Goal: Task Accomplishment & Management: Complete application form

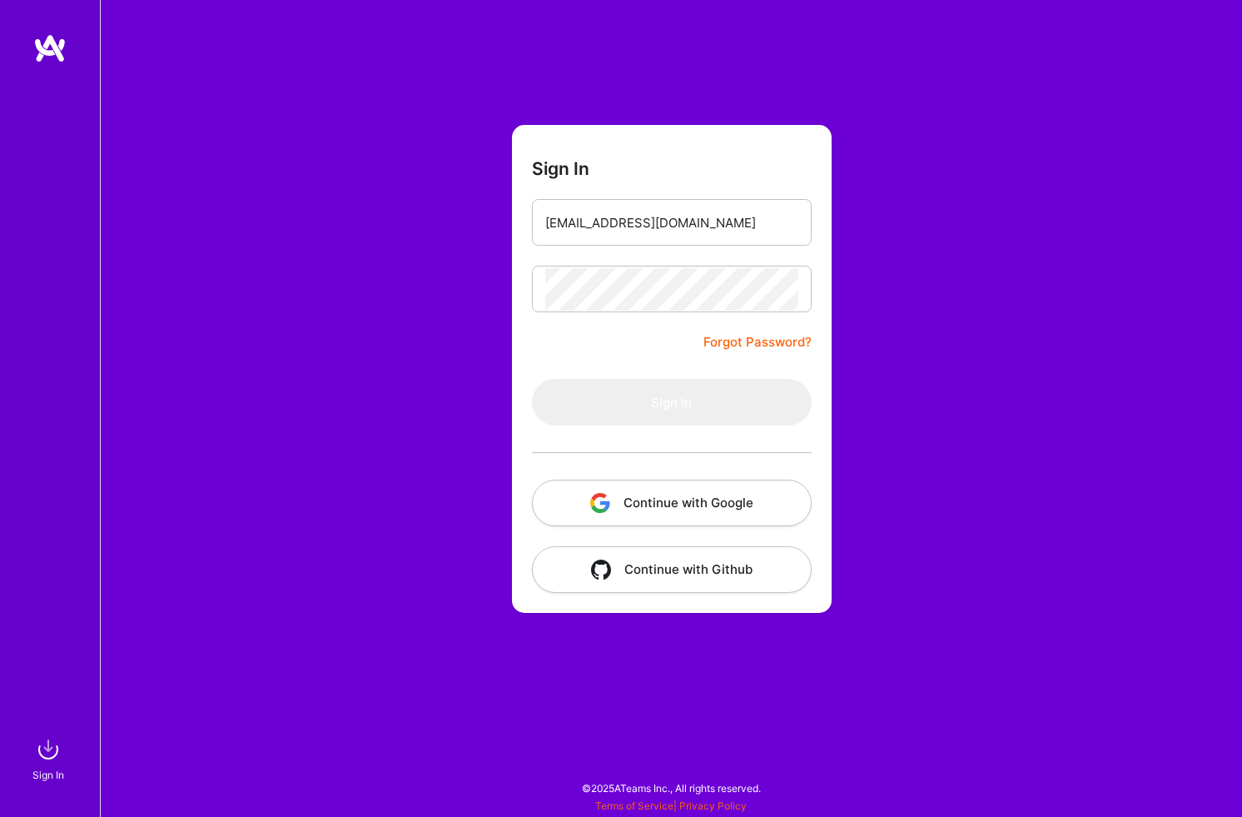
click at [732, 510] on button "Continue with Google" at bounding box center [672, 503] width 280 height 47
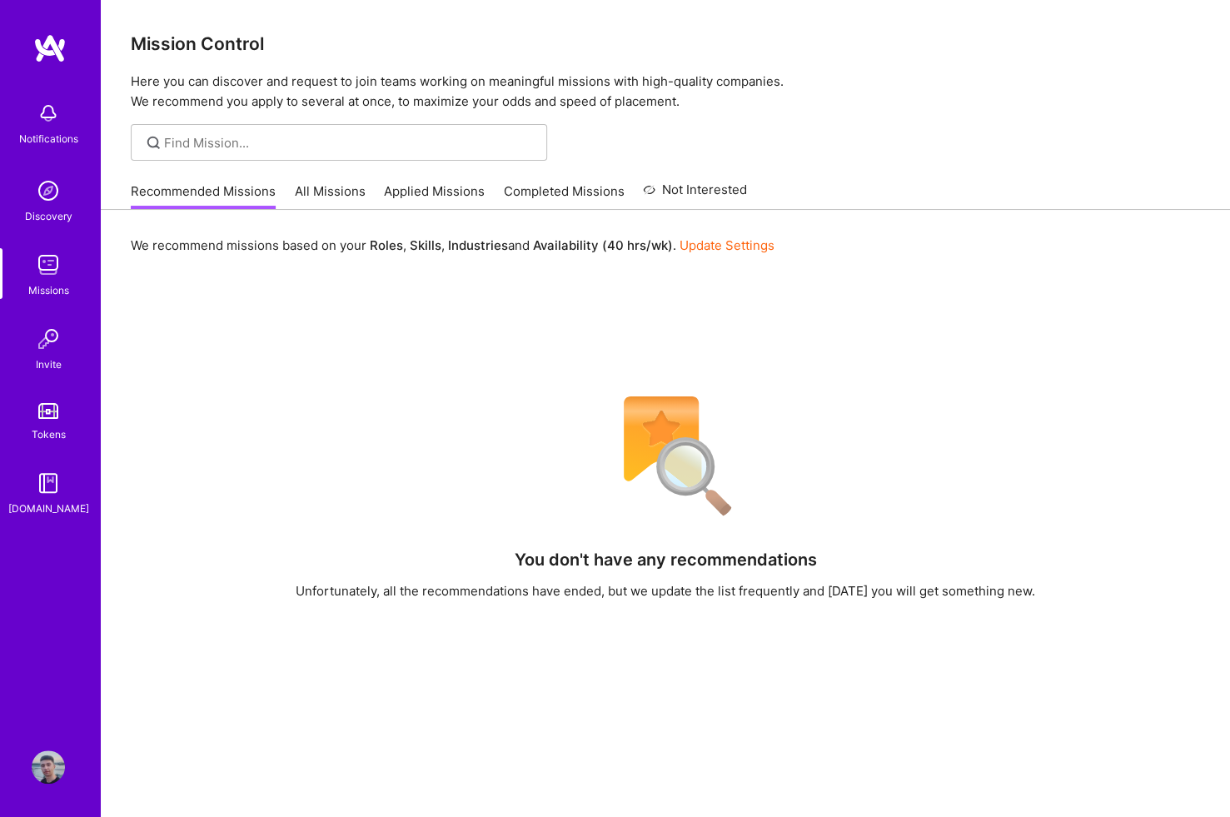
click at [324, 188] on link "All Missions" at bounding box center [330, 195] width 71 height 27
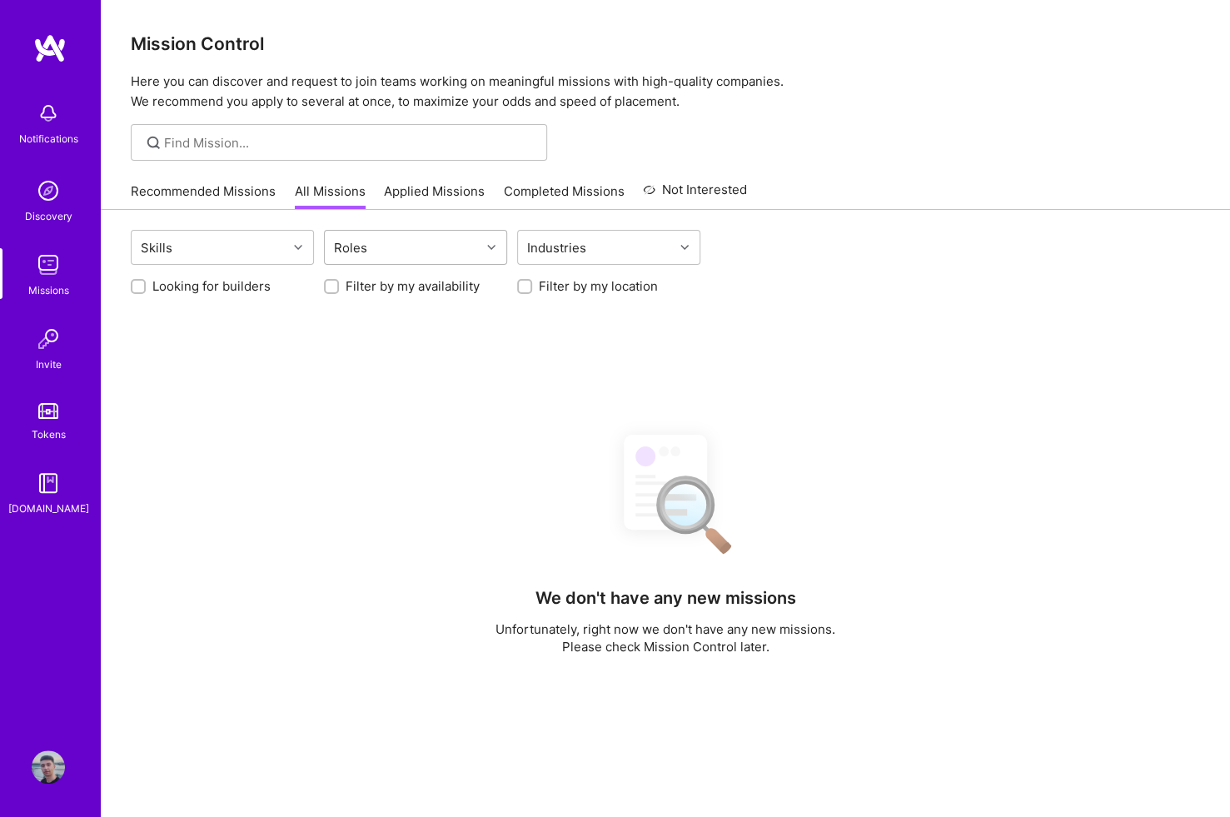
click at [410, 242] on div "Roles" at bounding box center [403, 247] width 156 height 33
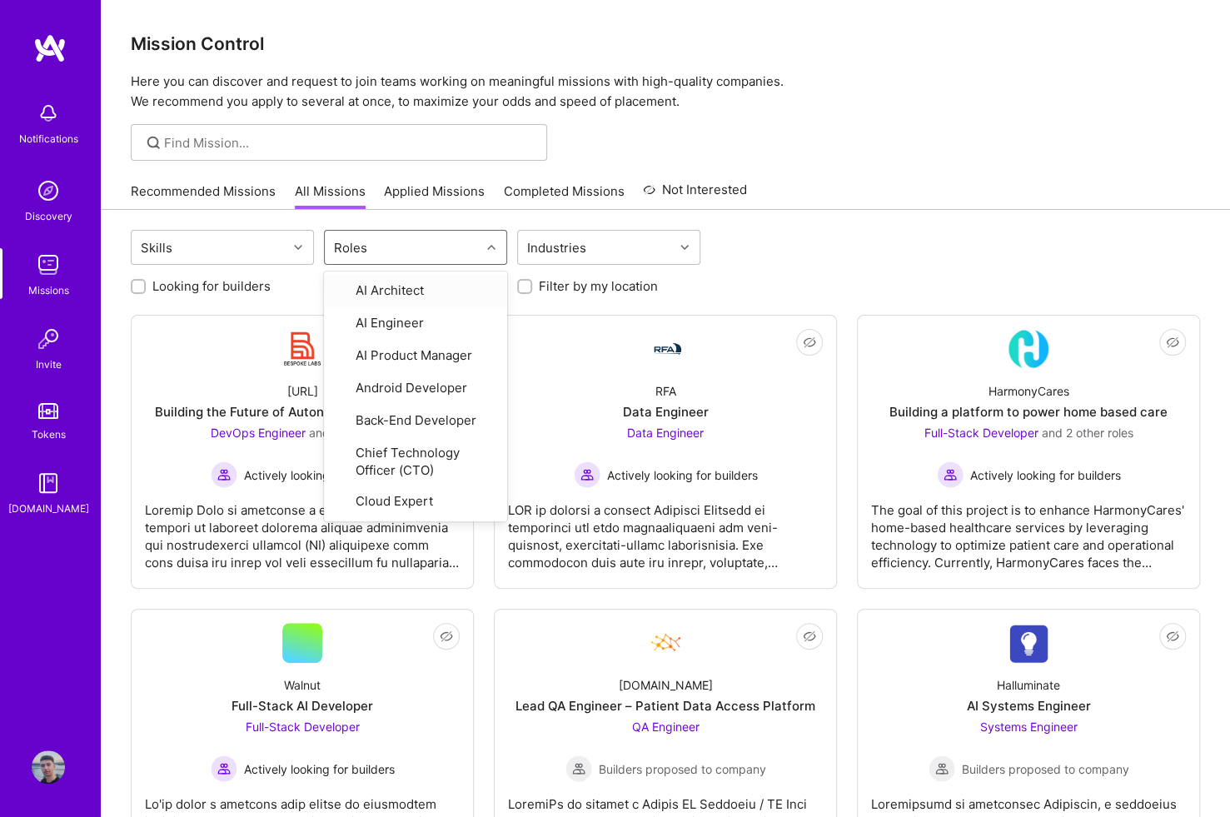
click at [411, 241] on div "Roles" at bounding box center [403, 247] width 156 height 33
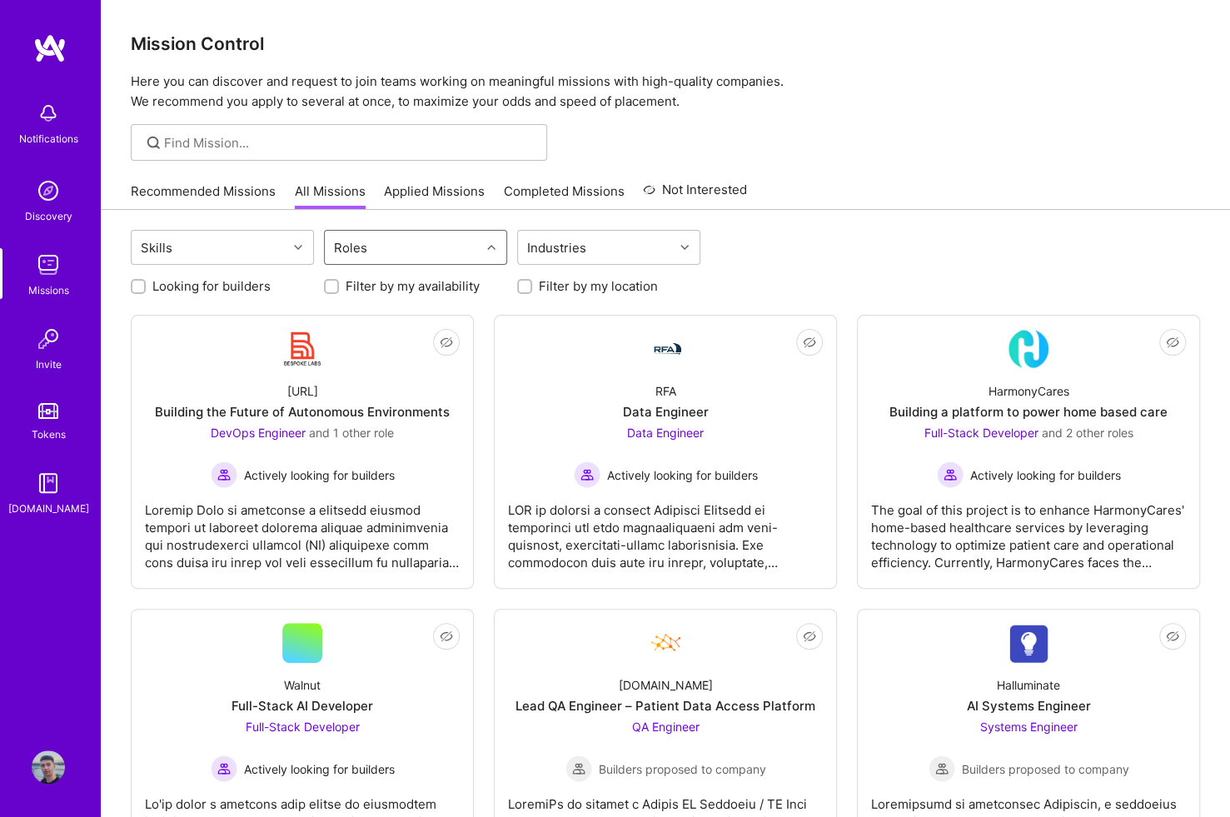
click at [411, 241] on div "Roles" at bounding box center [403, 247] width 156 height 33
type input "swa"
click at [411, 241] on div "Roles swa" at bounding box center [403, 247] width 156 height 33
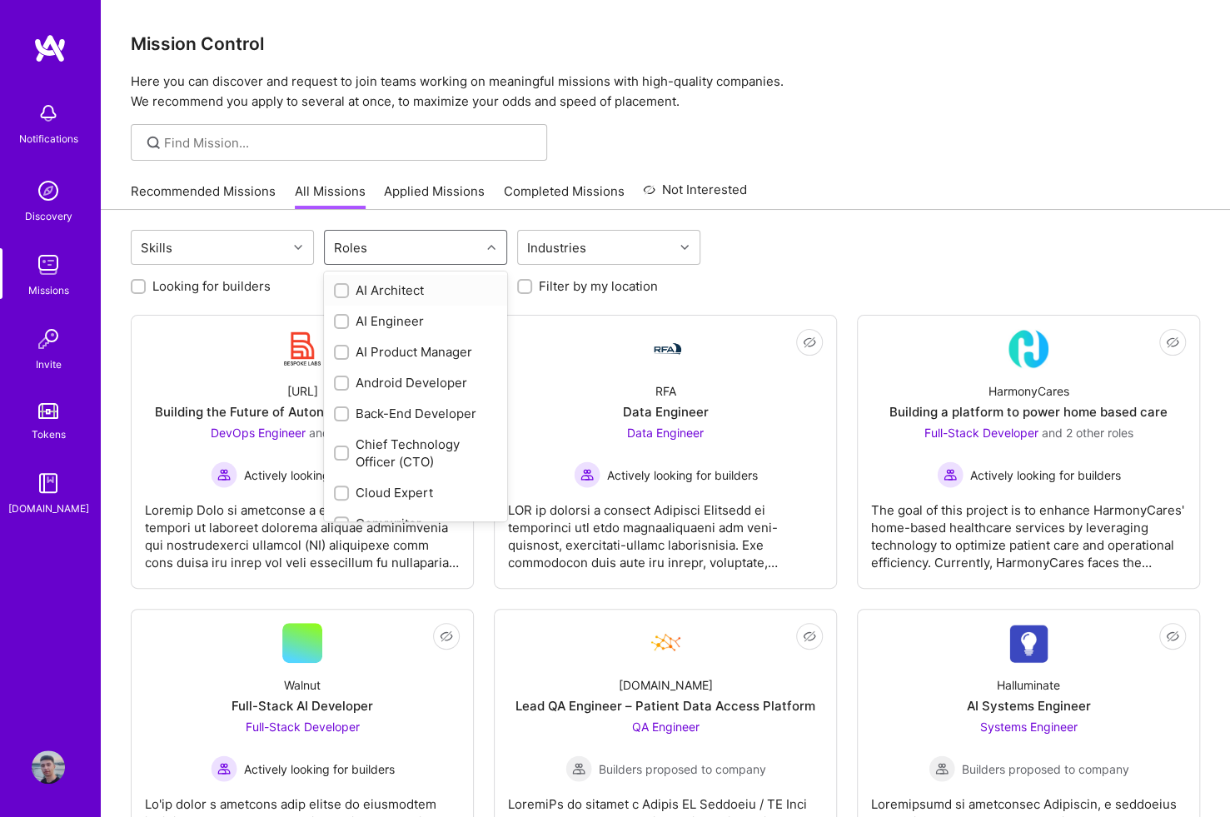
click at [411, 241] on div "Roles" at bounding box center [403, 247] width 156 height 33
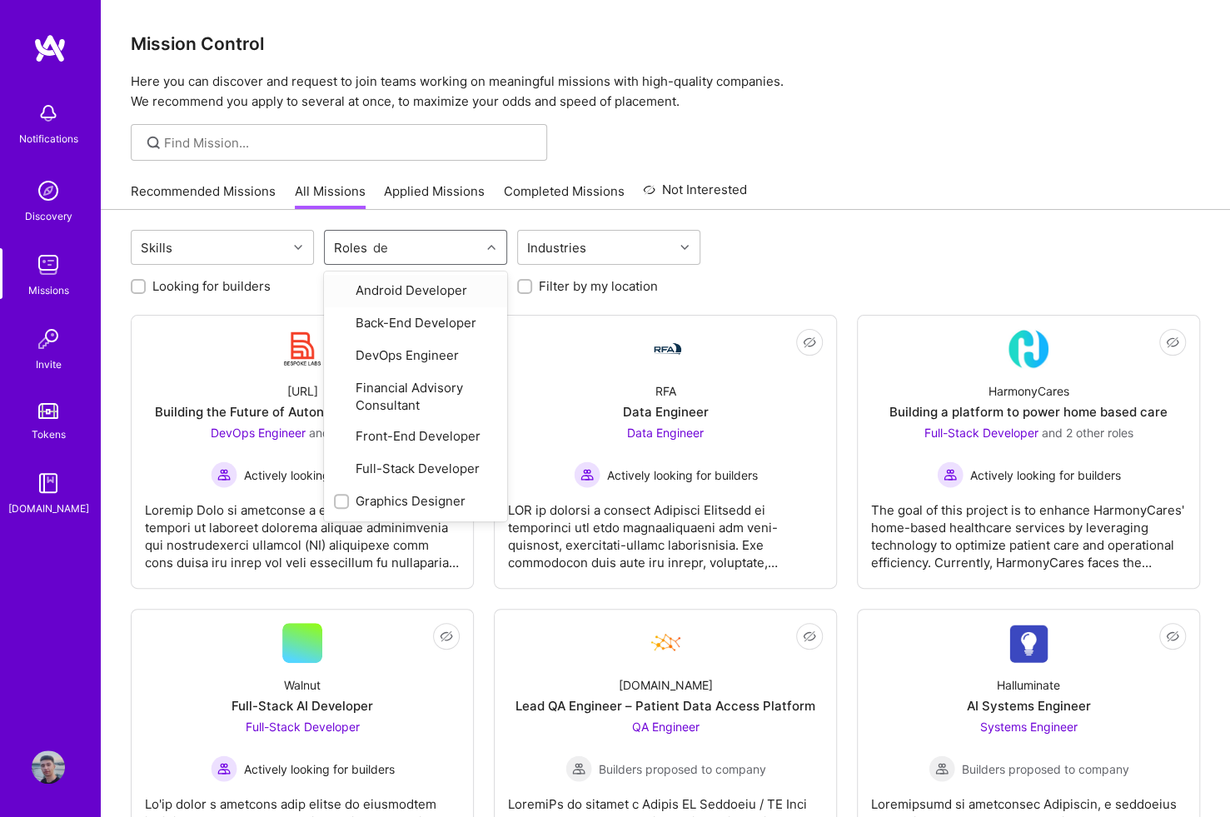
type input "des"
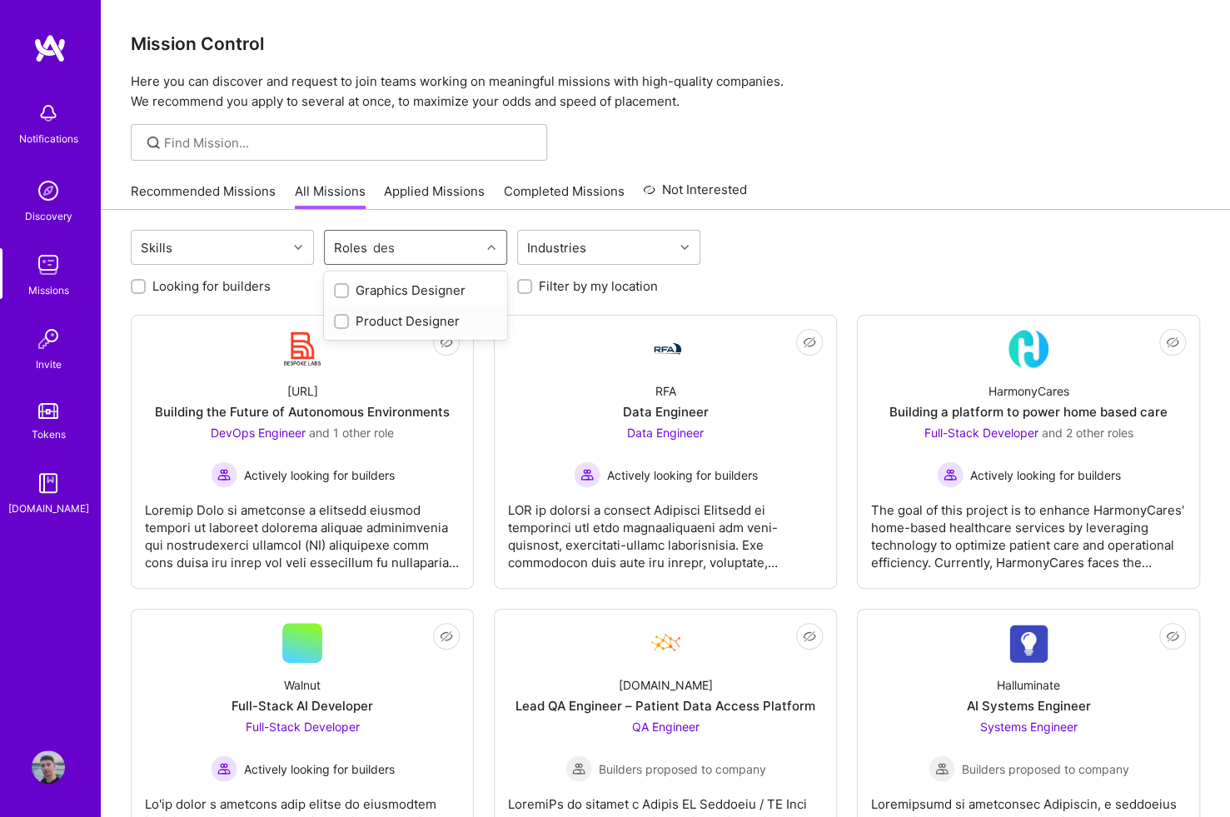
click at [411, 318] on div "Product Designer" at bounding box center [415, 320] width 163 height 17
checkbox input "true"
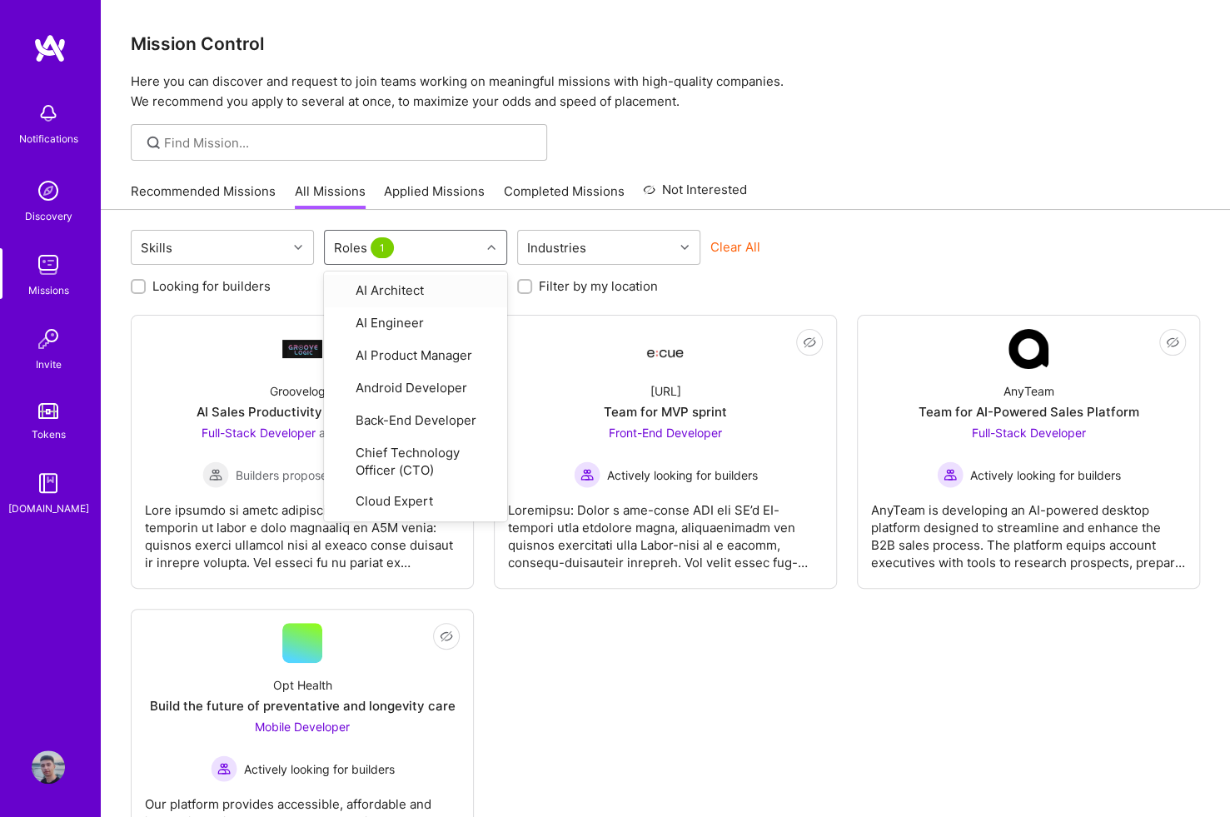
click at [860, 232] on div "Skills option Product Designer, selected. option AI Architect focused, 1 of 32.…" at bounding box center [665, 249] width 1069 height 39
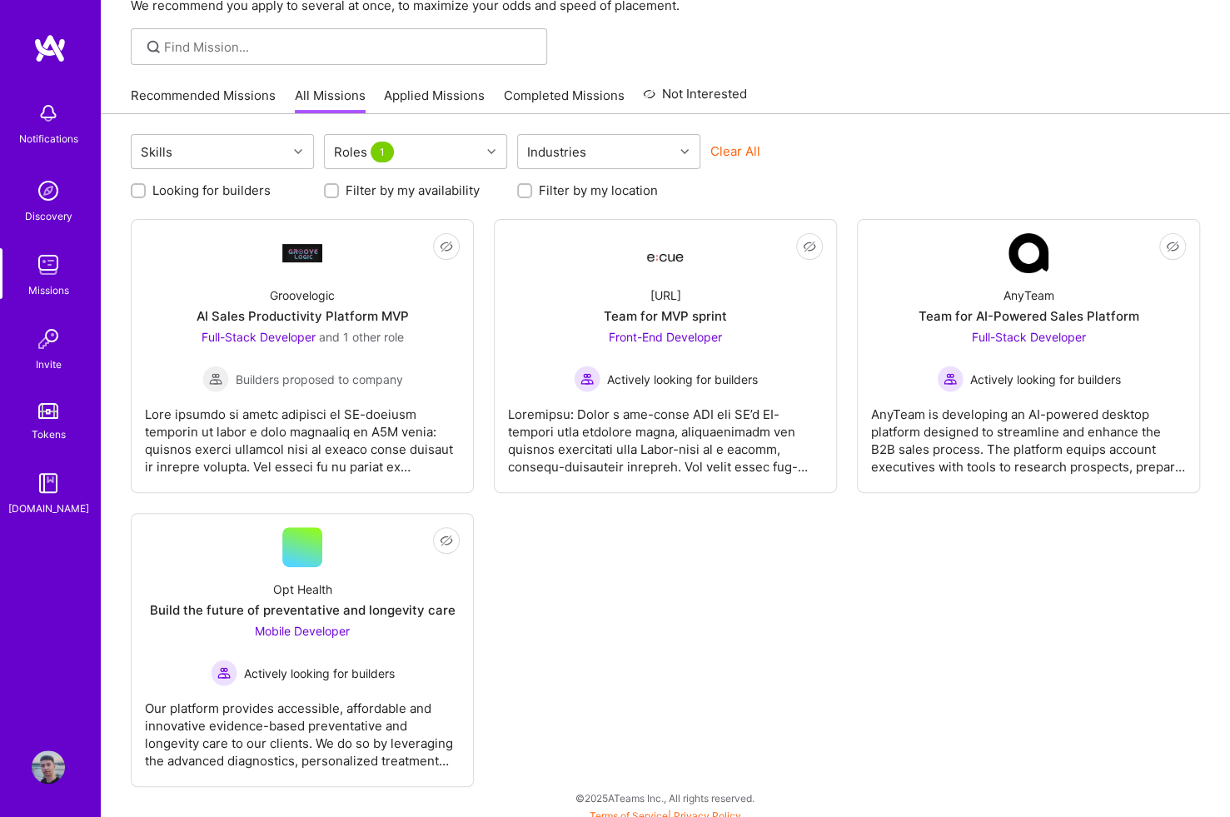
scroll to position [103, 0]
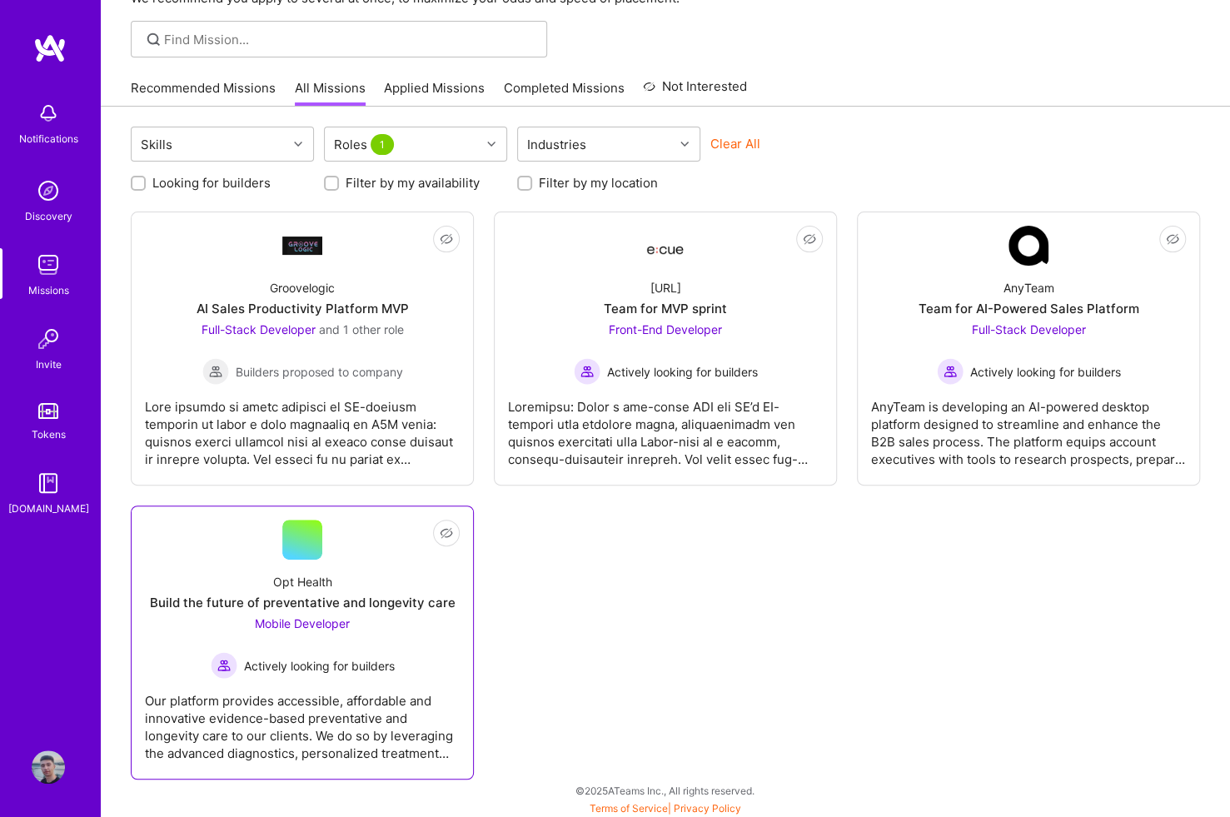
click at [421, 623] on div "Opt Health Build the future of preventative and longevity care Mobile Developer…" at bounding box center [302, 618] width 315 height 119
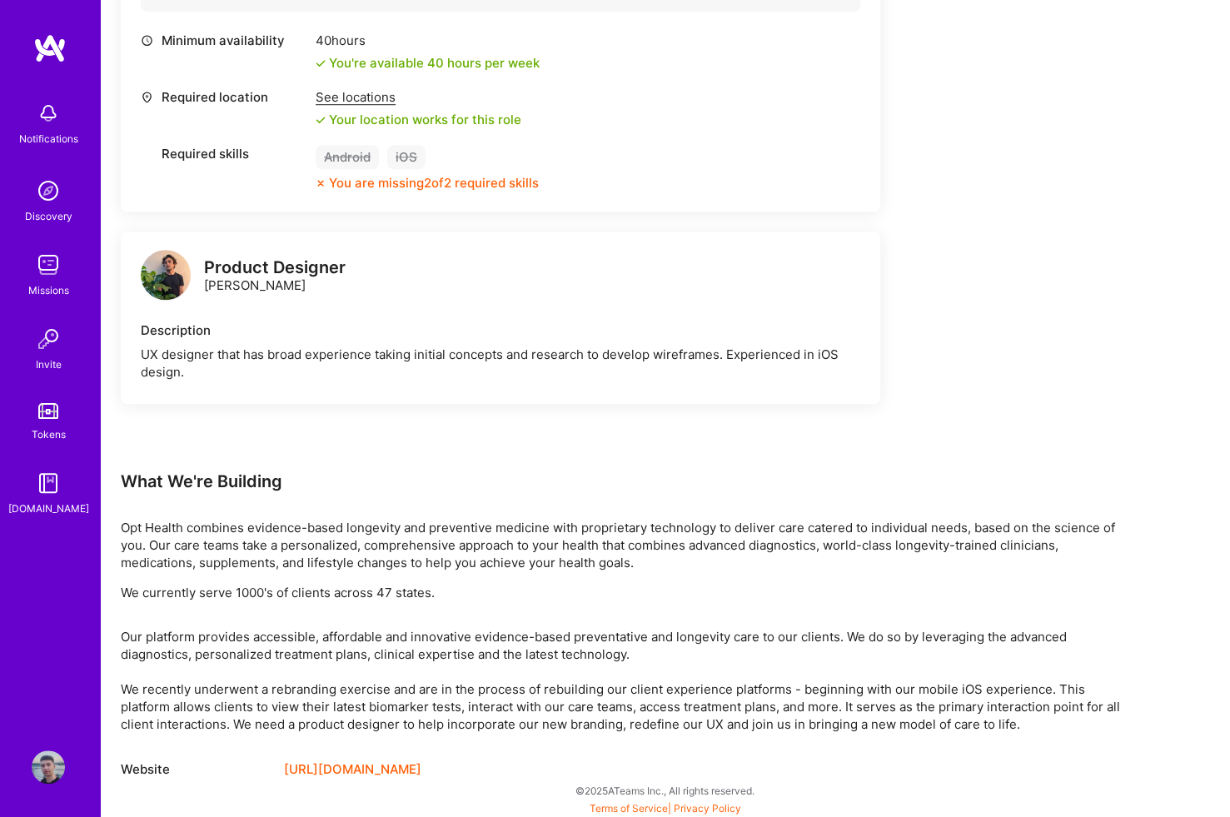
scroll to position [674, 0]
click at [363, 763] on link "https://getopt.com/" at bounding box center [352, 768] width 137 height 20
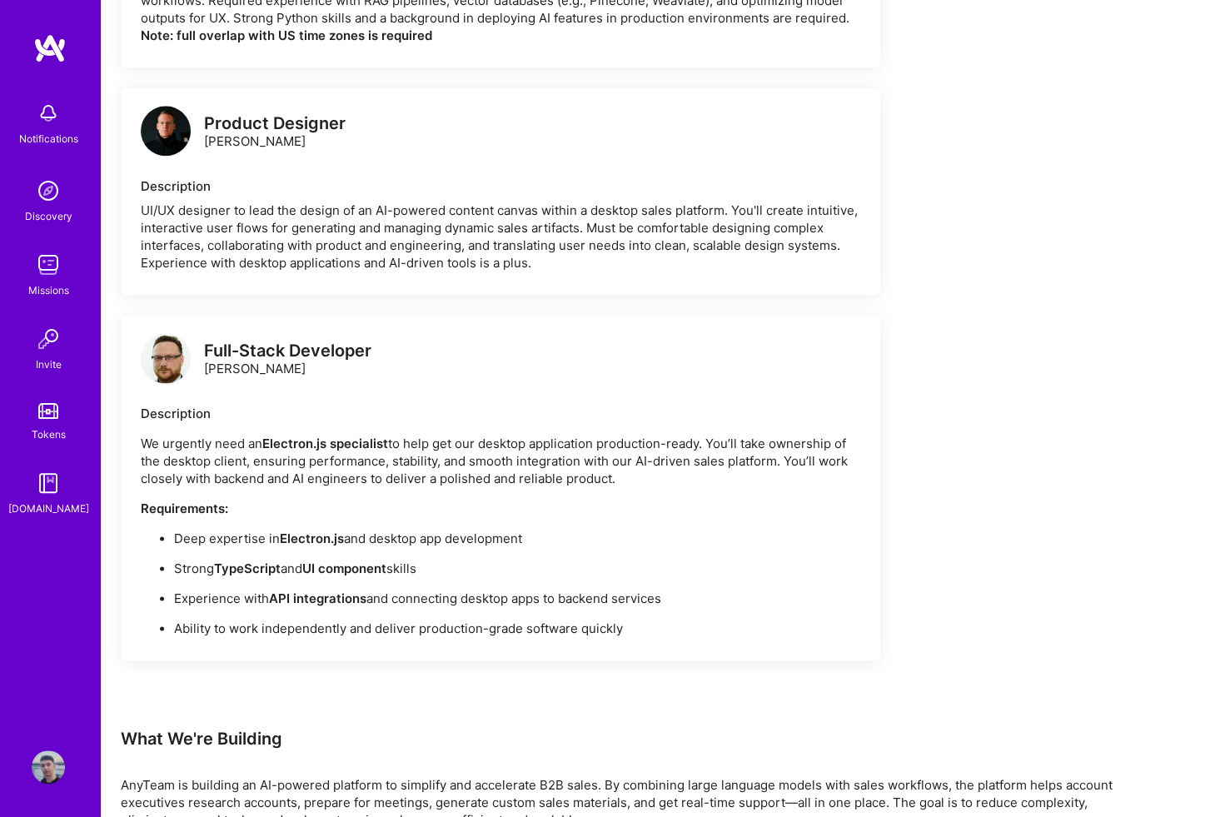
scroll to position [1316, 0]
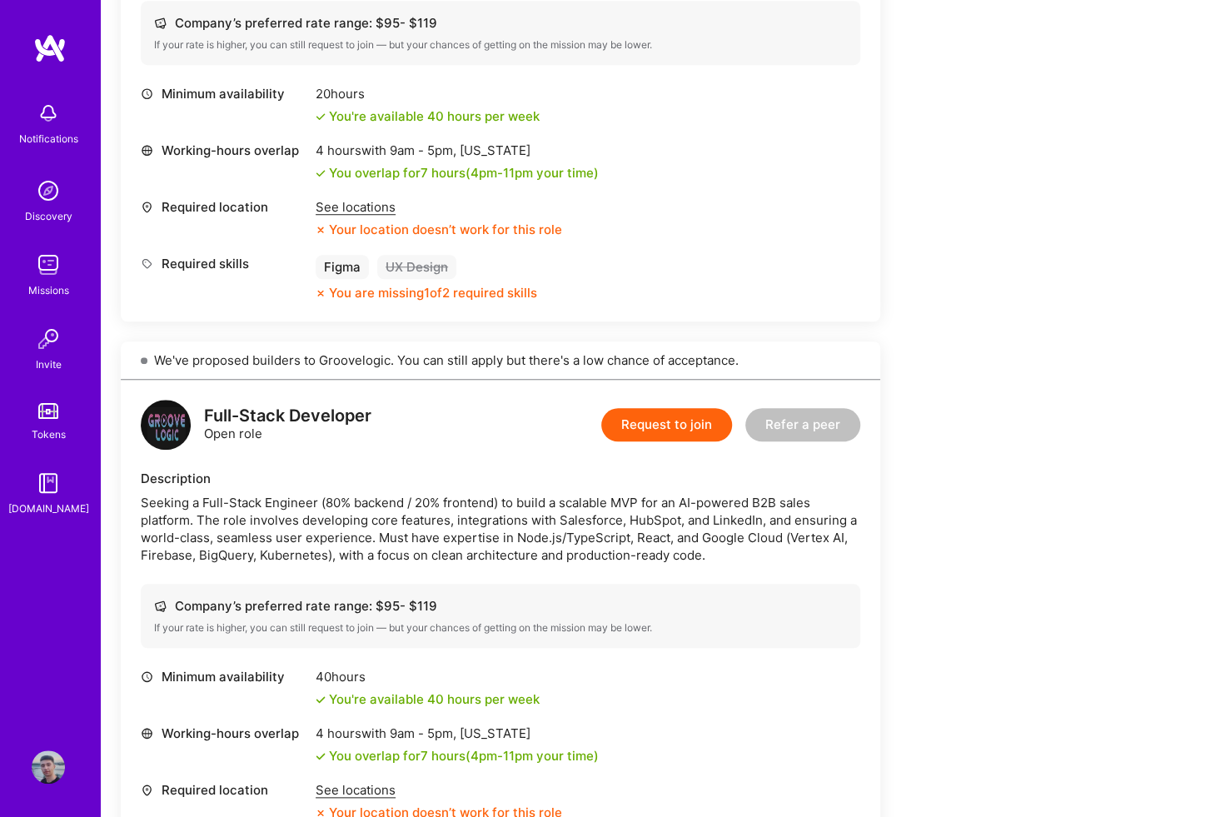
scroll to position [583, 0]
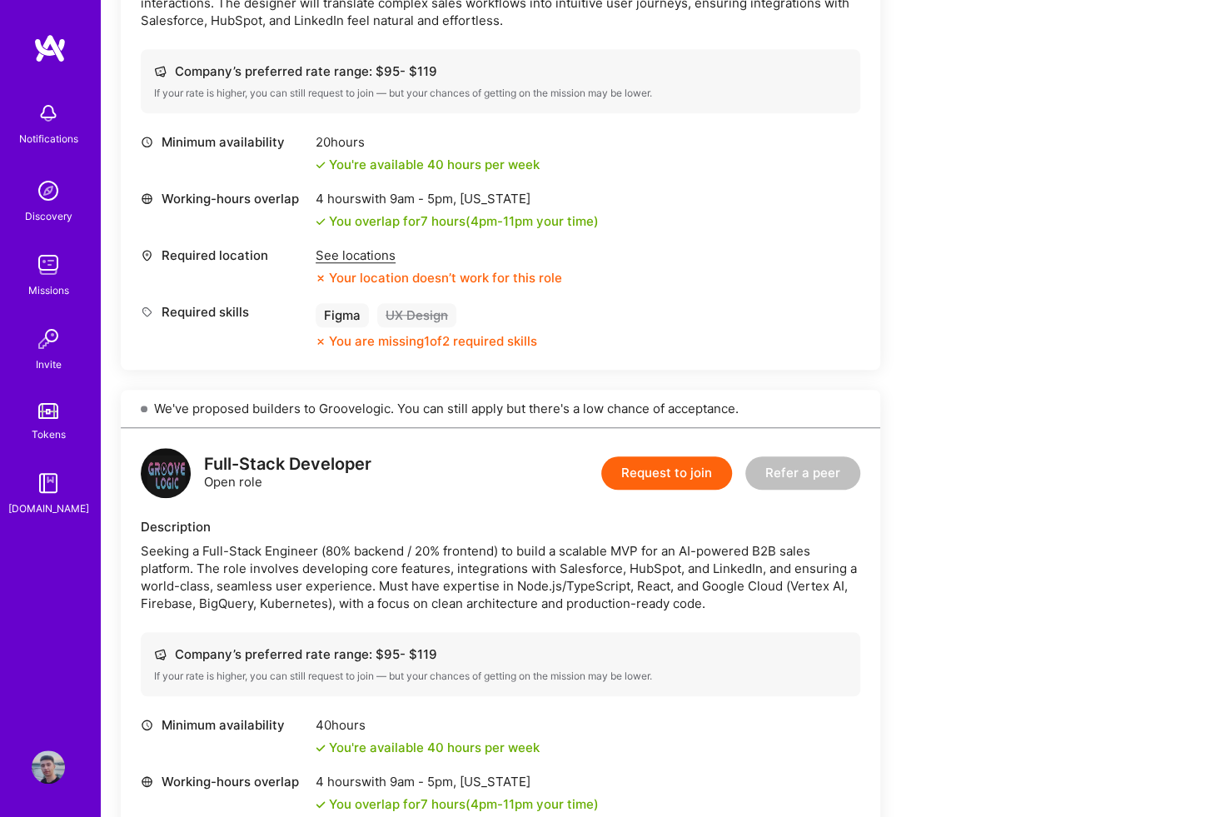
click at [355, 255] on div "See locations" at bounding box center [439, 254] width 246 height 17
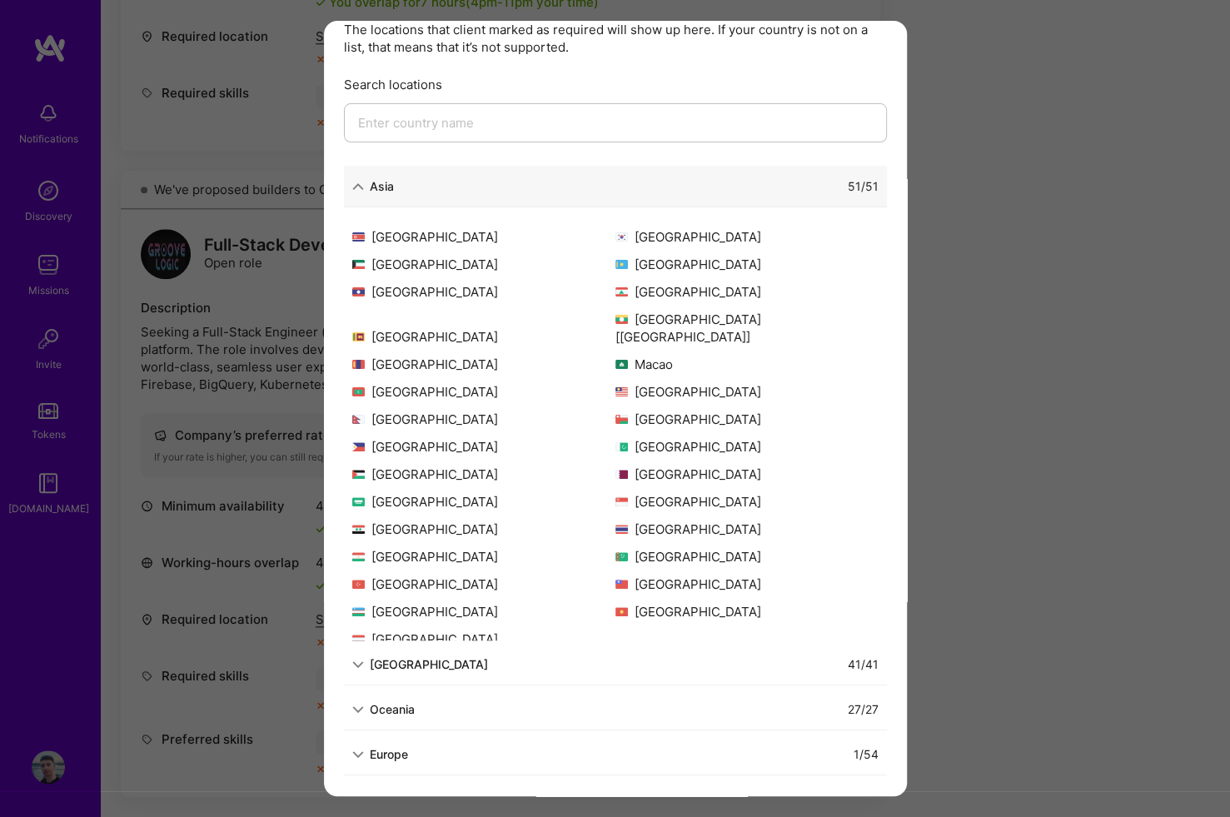
scroll to position [833, 0]
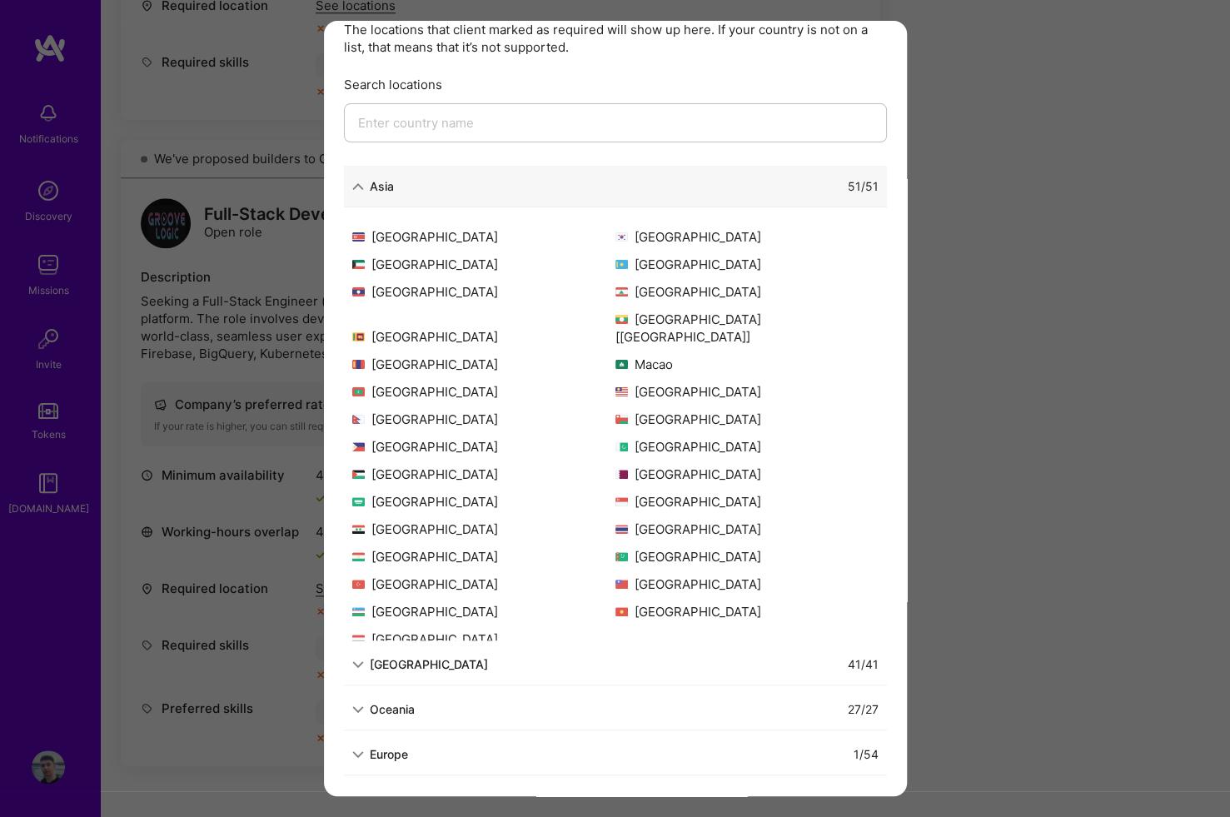
click at [393, 758] on div "Europe" at bounding box center [389, 753] width 38 height 17
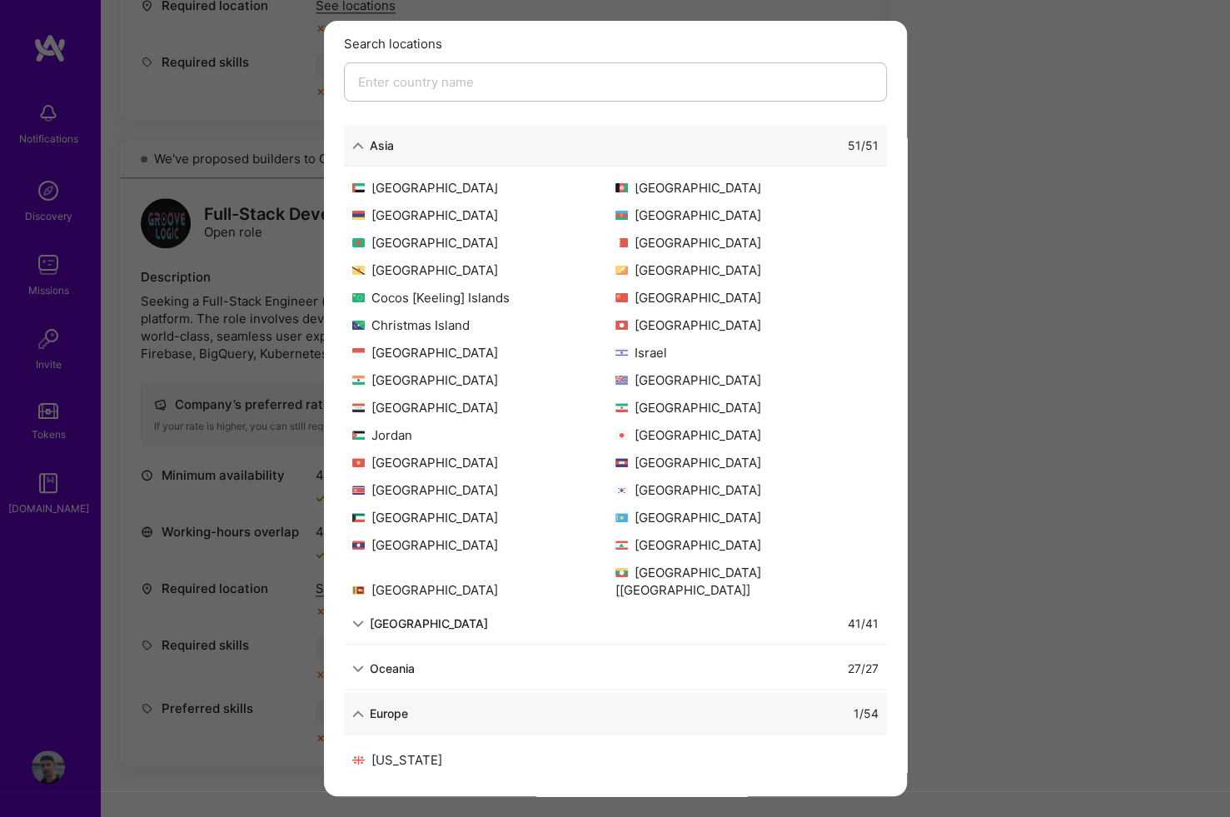
scroll to position [0, 0]
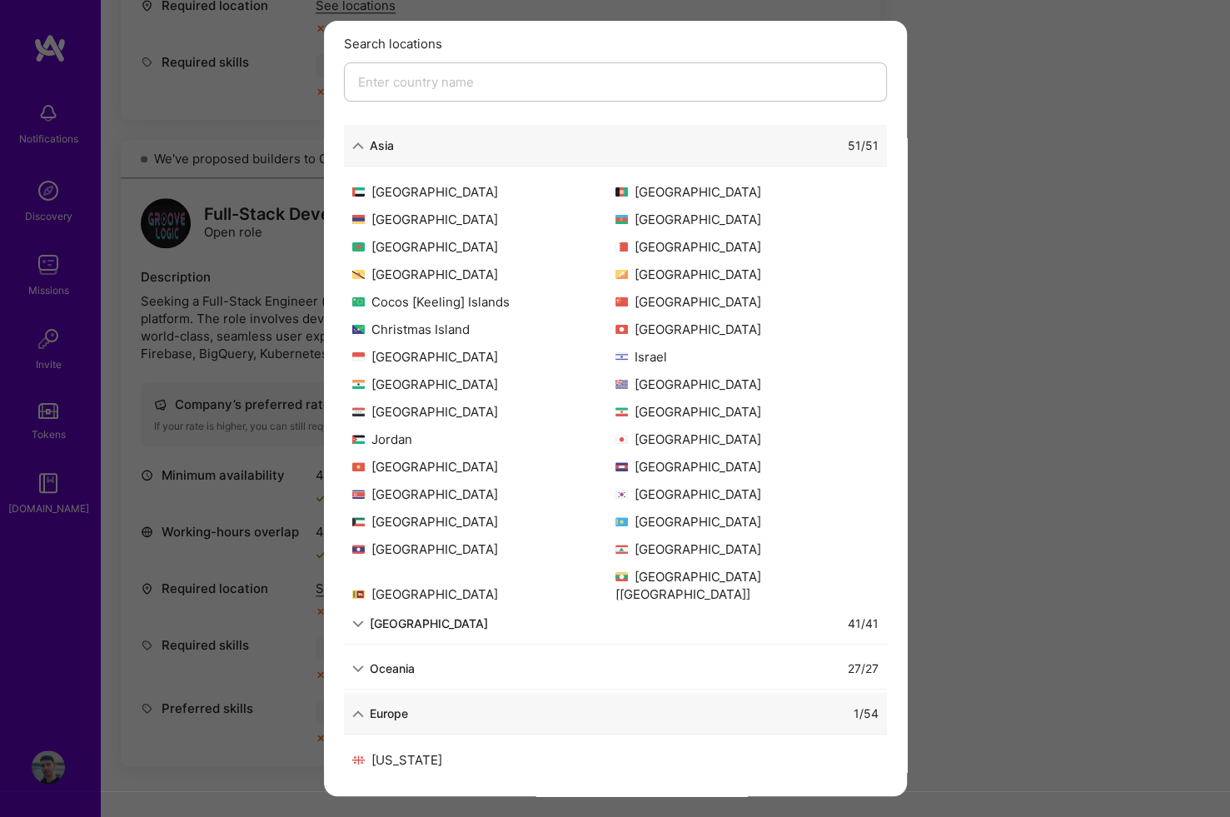
click at [983, 314] on div "Allowed Locations The locations that client marked as required will show up her…" at bounding box center [615, 408] width 1230 height 817
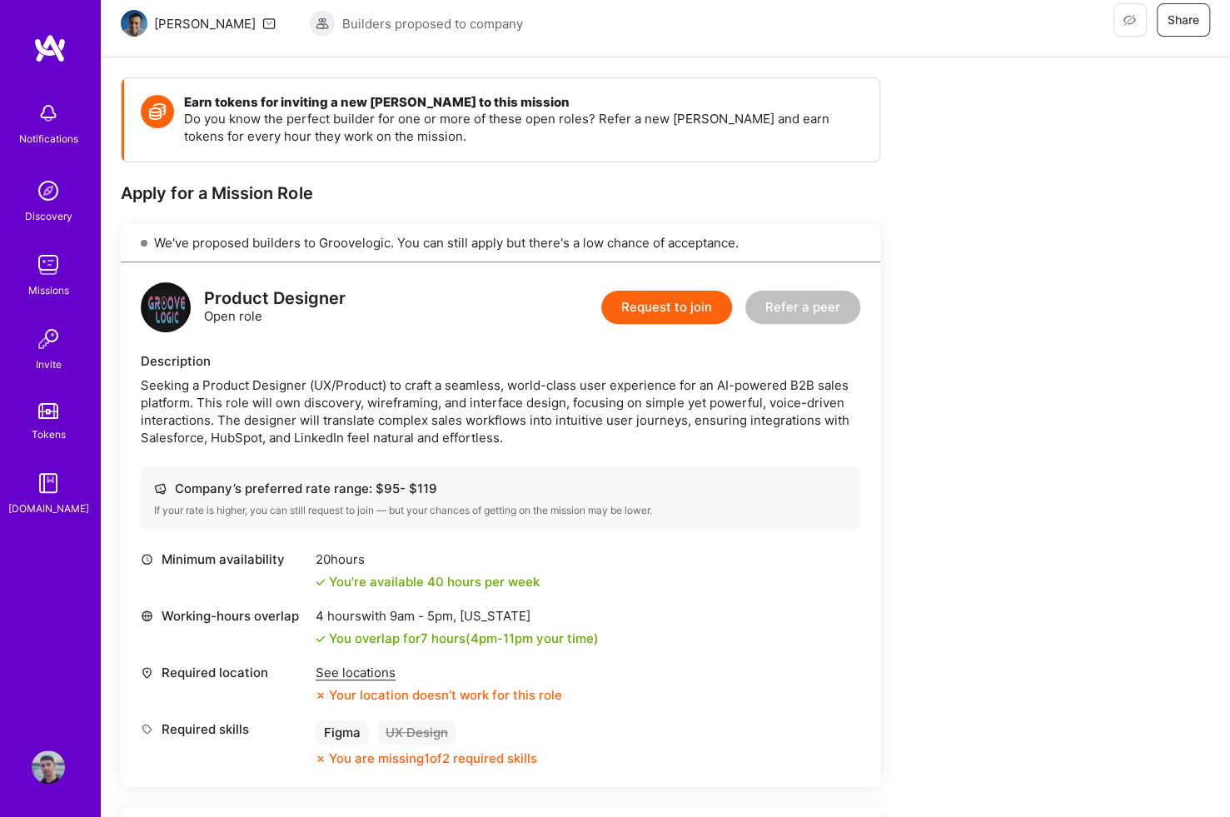
scroll to position [147, 0]
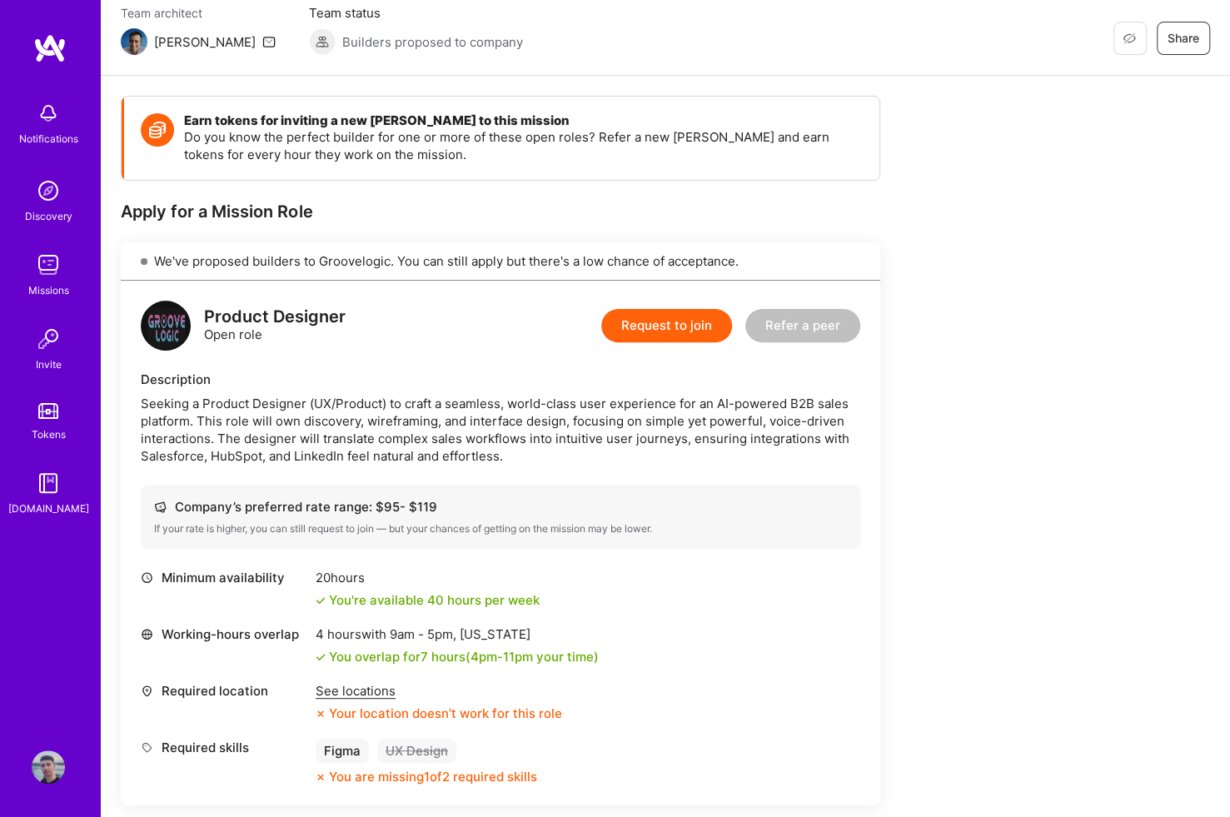
click at [664, 317] on button "Request to join" at bounding box center [666, 325] width 131 height 33
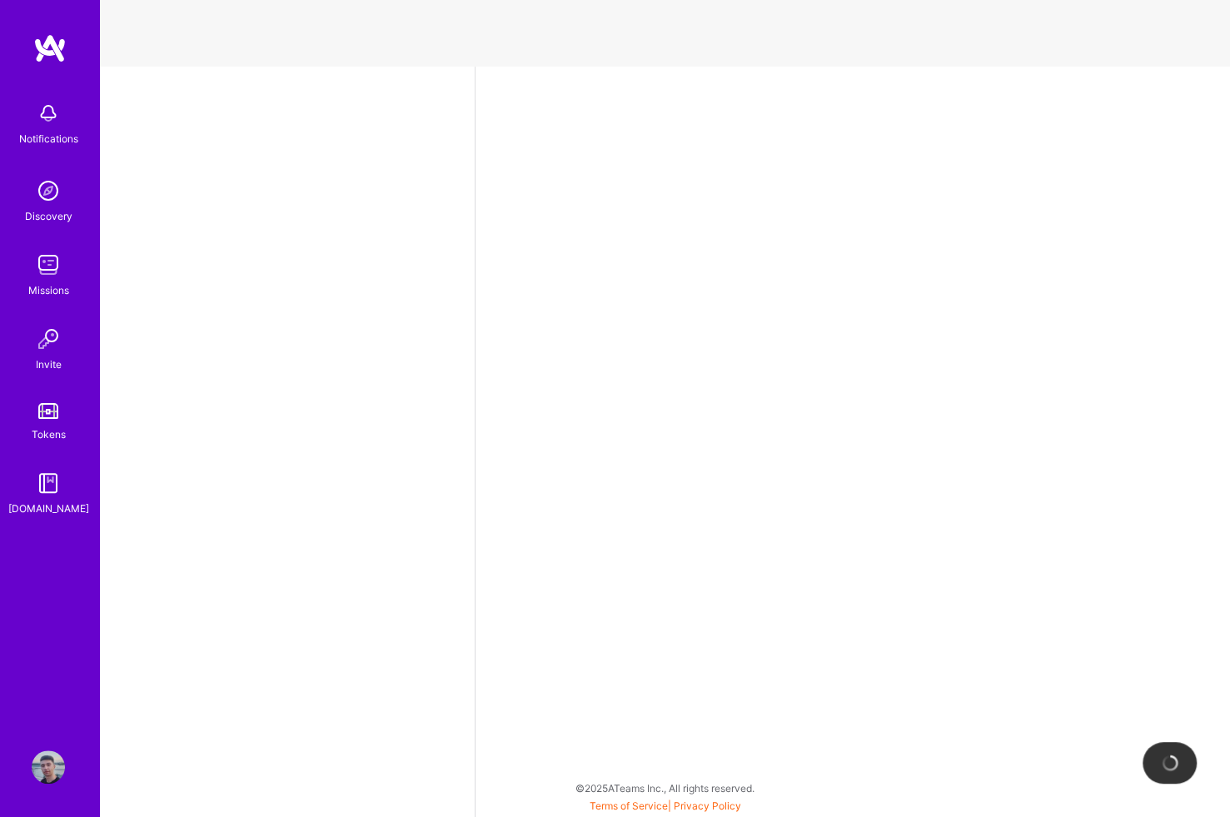
select select "US"
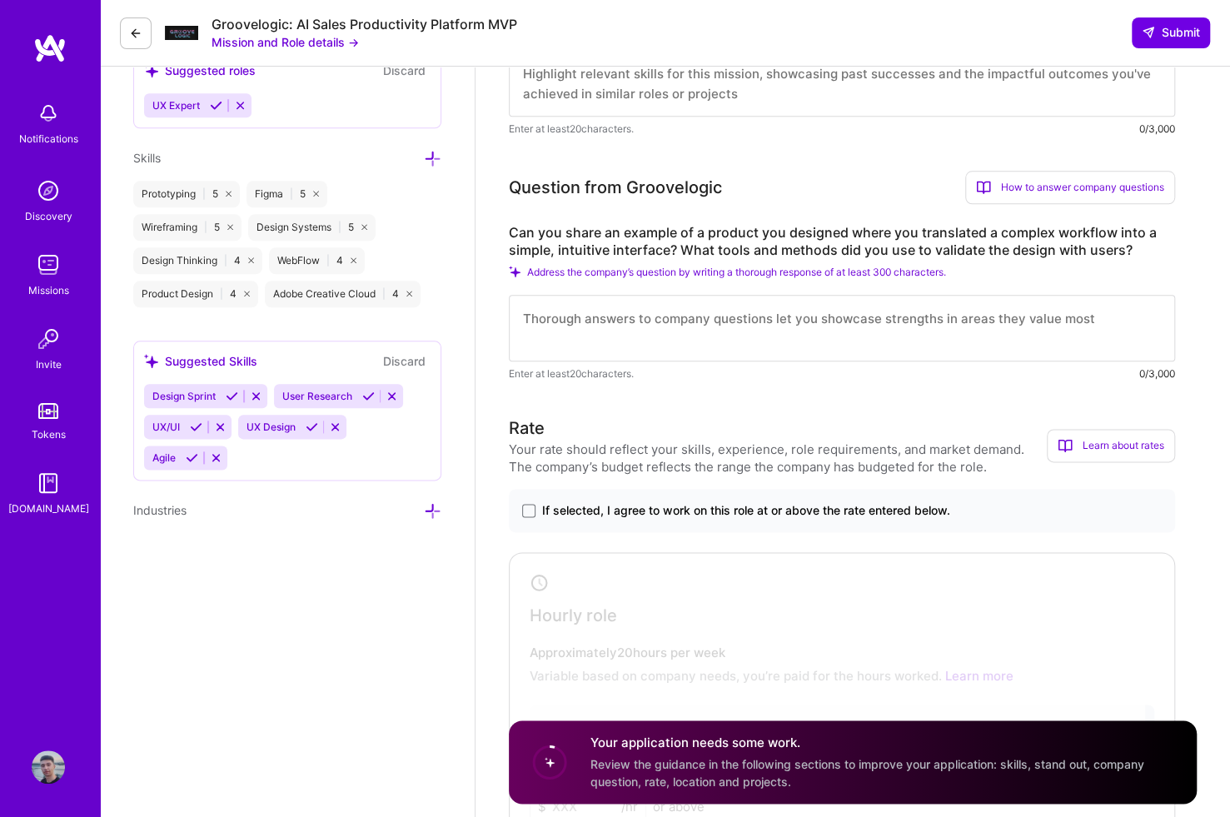
scroll to position [999, 0]
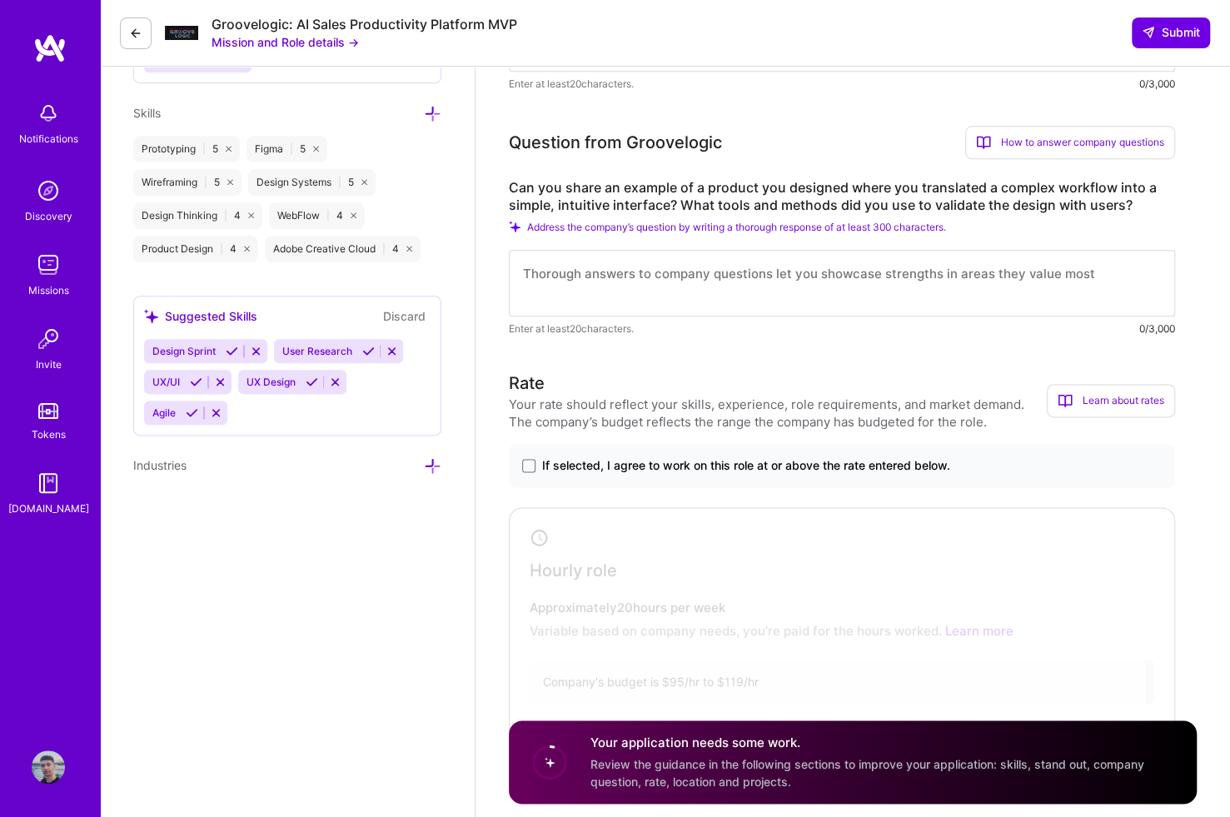
click at [1111, 404] on div "Learn about rates" at bounding box center [1111, 400] width 128 height 33
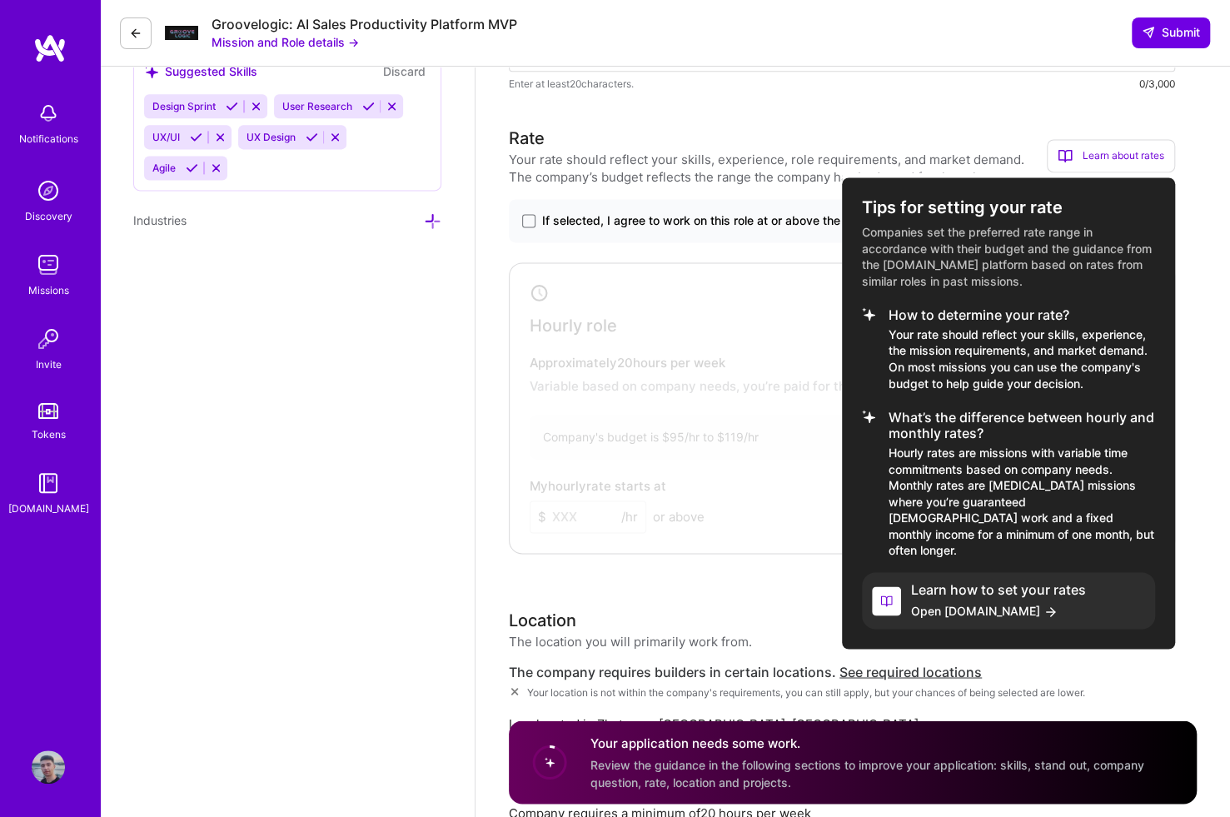
scroll to position [1249, 0]
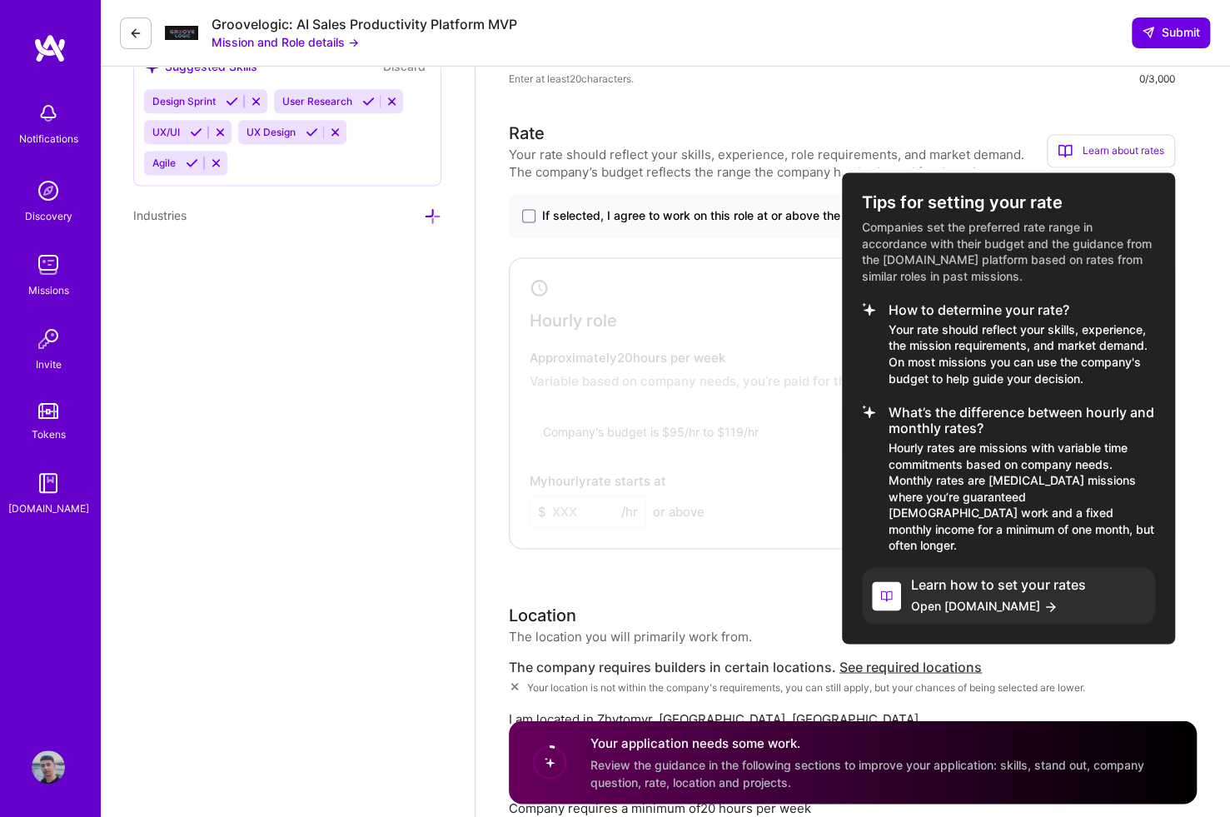
click at [758, 459] on div at bounding box center [615, 408] width 1230 height 817
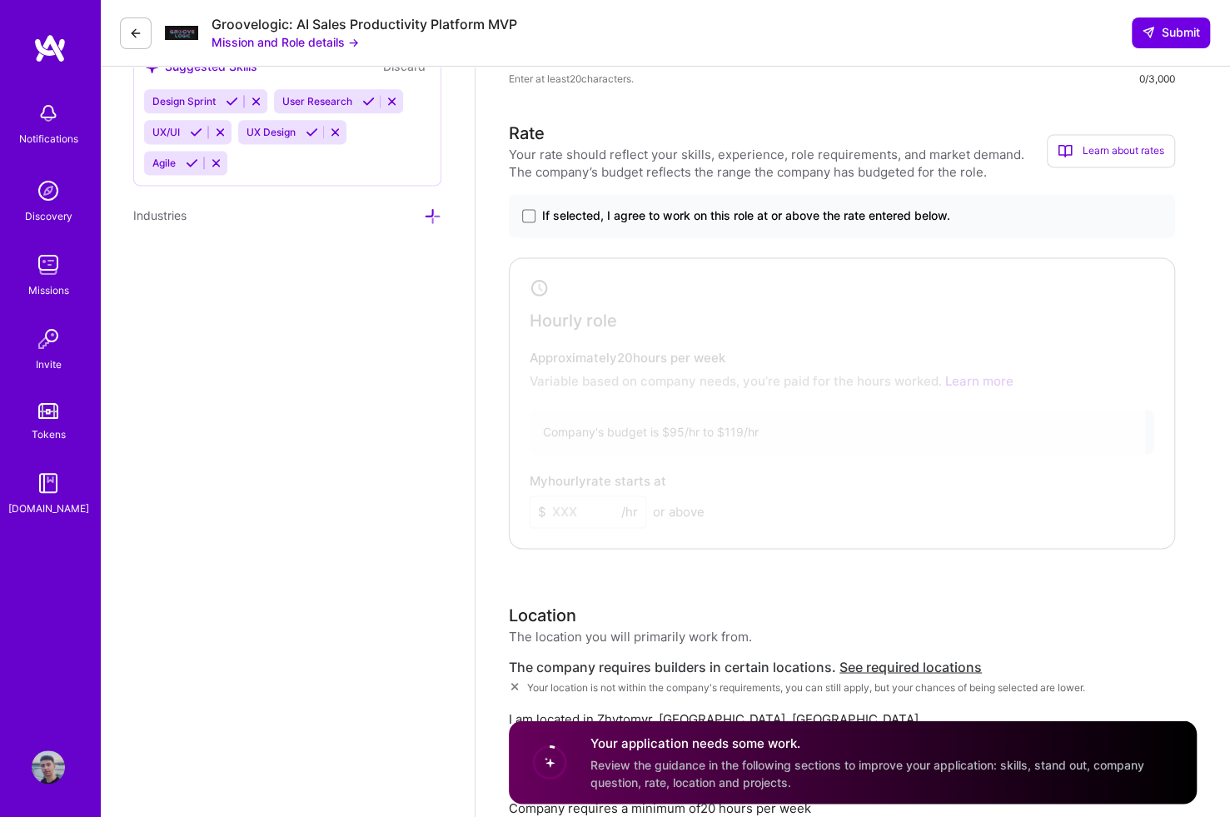
click at [574, 214] on span "If selected, I agree to work on this role at or above the rate entered below." at bounding box center [746, 215] width 408 height 17
click at [0, 0] on input "If selected, I agree to work on this role at or above the rate entered below." at bounding box center [0, 0] width 0 height 0
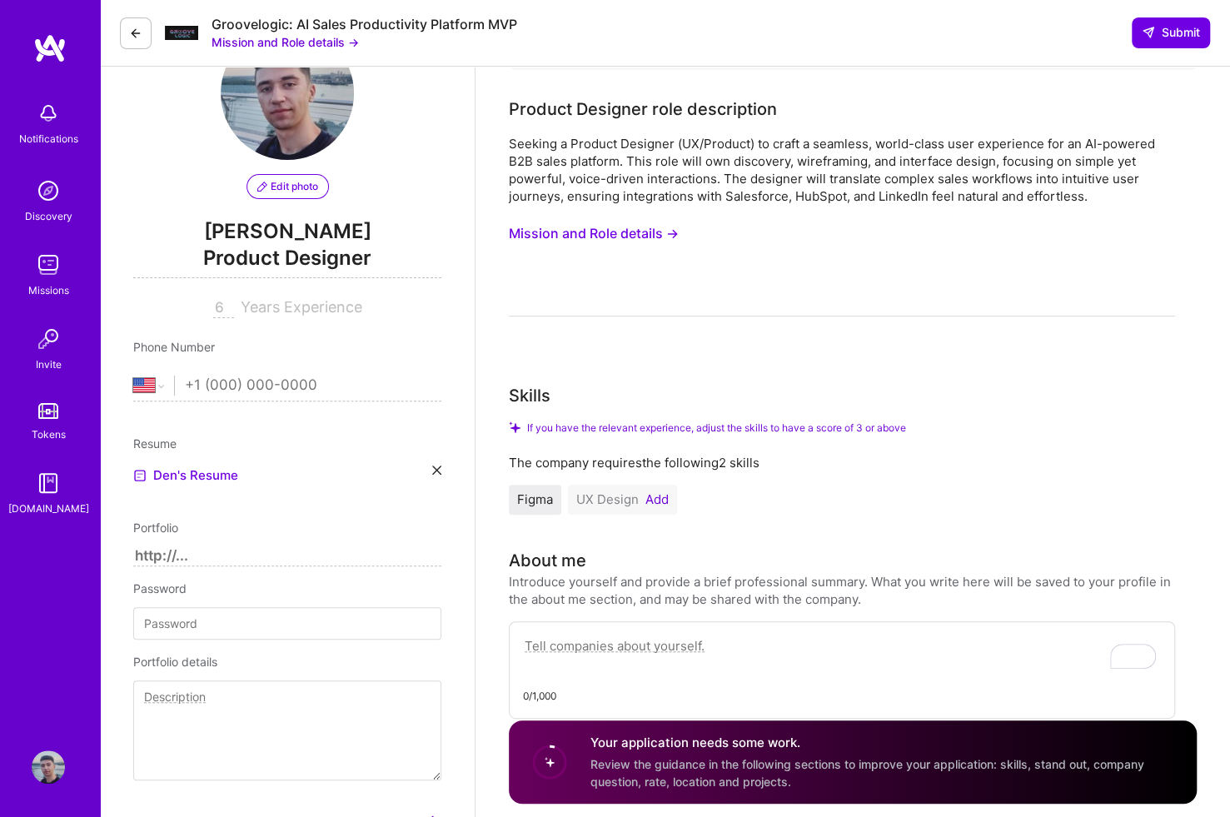
scroll to position [0, 0]
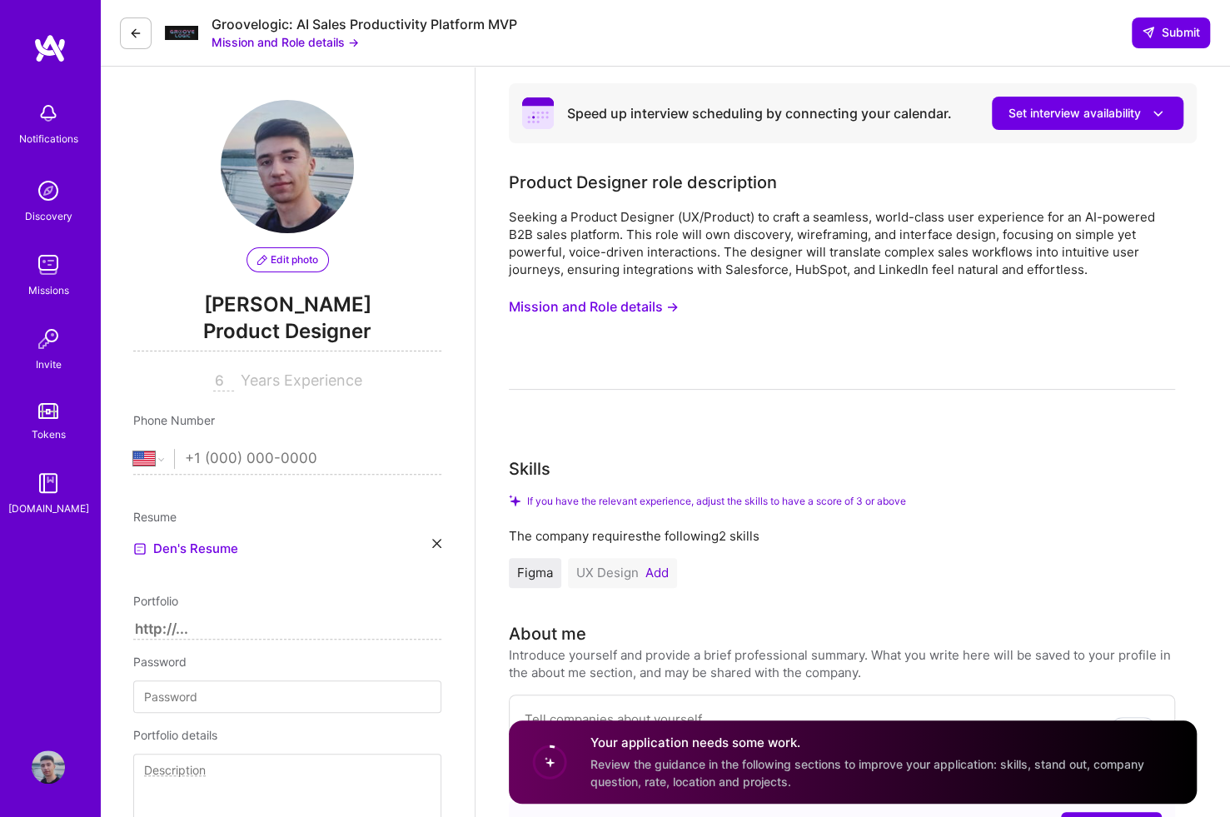
click at [48, 269] on img at bounding box center [48, 264] width 33 height 33
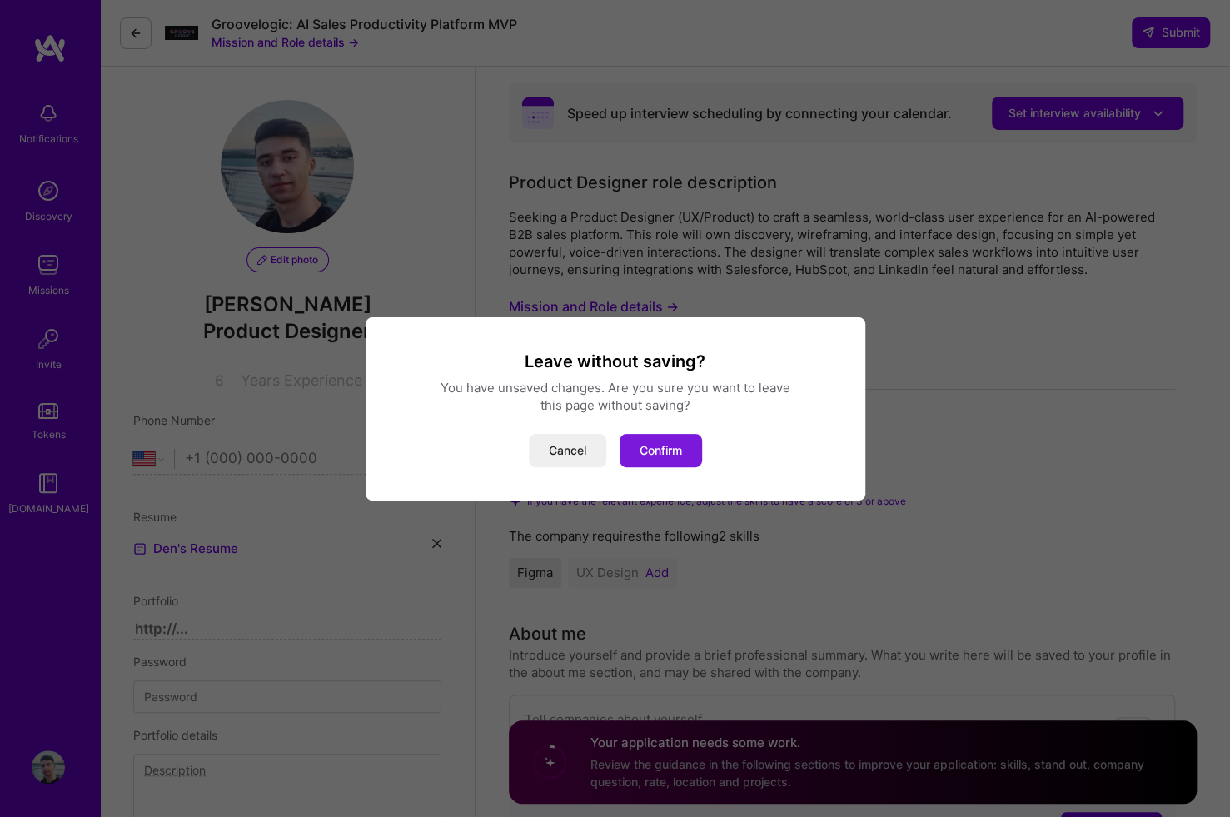
click at [657, 457] on button "Confirm" at bounding box center [660, 450] width 82 height 33
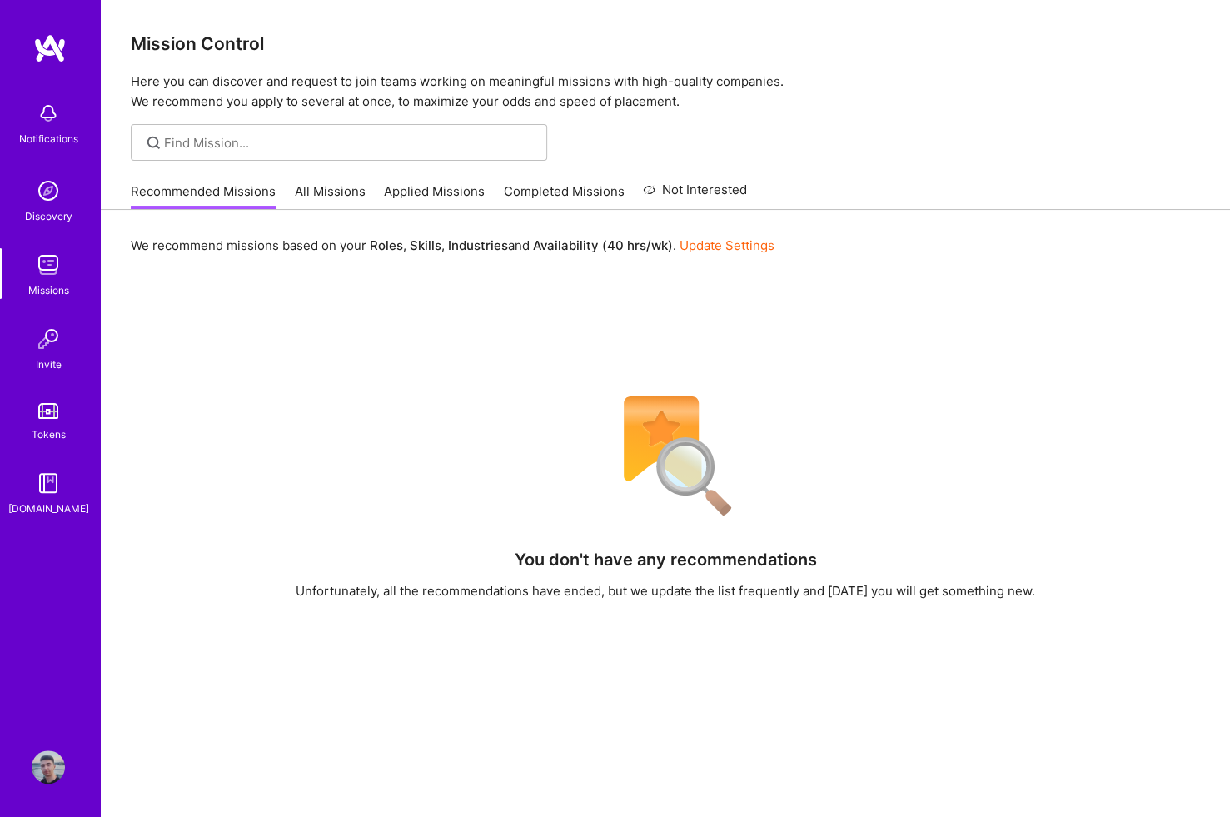
click at [50, 133] on div "Notifications" at bounding box center [48, 138] width 59 height 17
click at [50, 138] on div "Notifications Discovery Missions Invite Tokens A.Guide" at bounding box center [50, 305] width 100 height 424
